Goal: Task Accomplishment & Management: Manage account settings

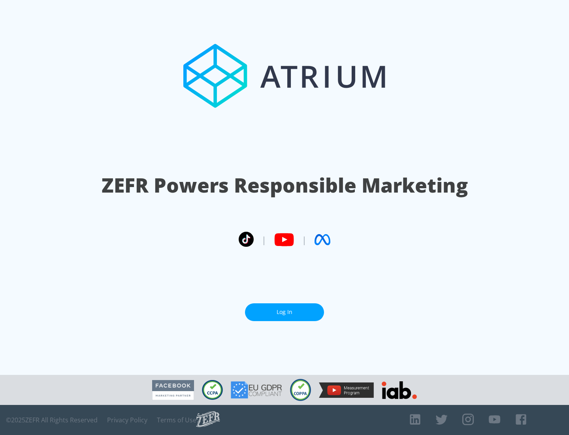
click at [285, 312] on link "Log In" at bounding box center [284, 312] width 79 height 18
